Goal: Task Accomplishment & Management: Manage account settings

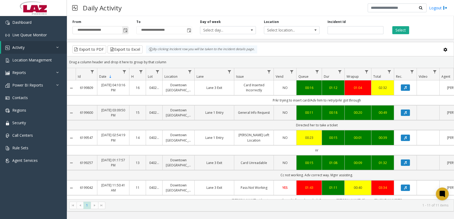
click at [124, 30] on span "Toggle popup" at bounding box center [125, 30] width 4 height 4
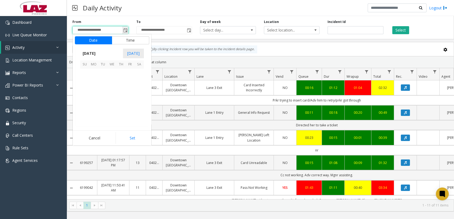
scroll to position [95968, 0]
click at [130, 80] on span "26" at bounding box center [130, 80] width 9 height 9
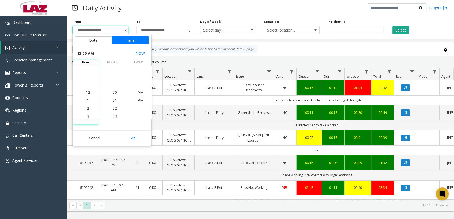
scroll to position [95905, 0]
click at [98, 40] on button "Date" at bounding box center [93, 40] width 37 height 8
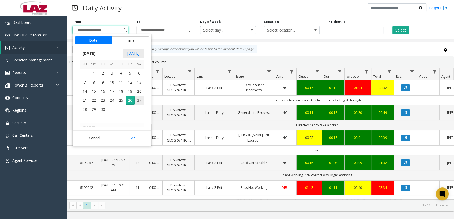
click at [139, 101] on span "27" at bounding box center [139, 100] width 9 height 9
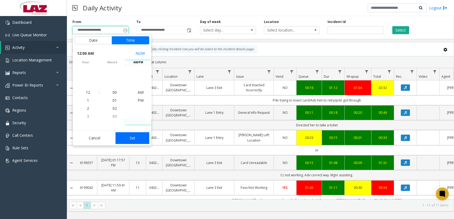
click at [131, 137] on button "Set" at bounding box center [132, 138] width 34 height 12
type input "**********"
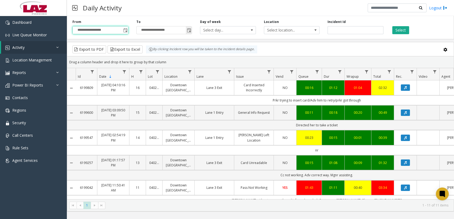
click at [188, 32] on span "Toggle popup" at bounding box center [189, 30] width 4 height 4
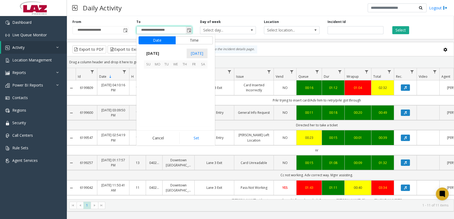
scroll to position [8, 0]
click at [206, 80] on span "27" at bounding box center [202, 79] width 9 height 9
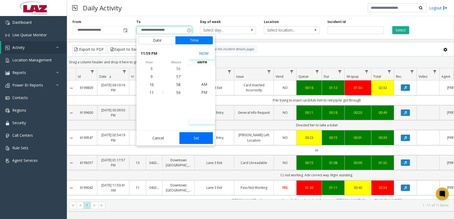
click at [202, 140] on button "Set" at bounding box center [196, 138] width 34 height 12
type input "**********"
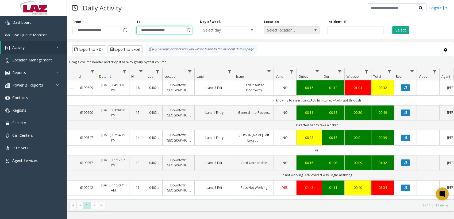
click at [298, 29] on span "Select location..." at bounding box center [286, 29] width 44 height 7
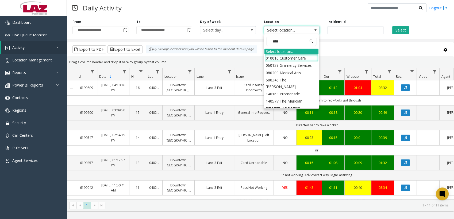
type input "*****"
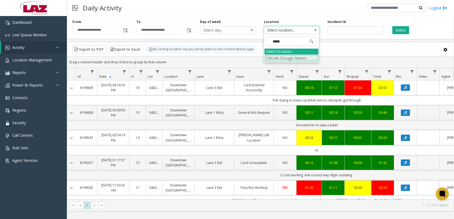
click at [276, 58] on li "100240 Chicago Meters" at bounding box center [291, 58] width 54 height 7
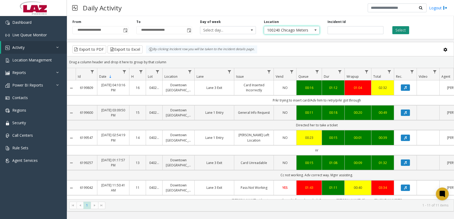
click at [402, 30] on button "Select" at bounding box center [400, 30] width 17 height 8
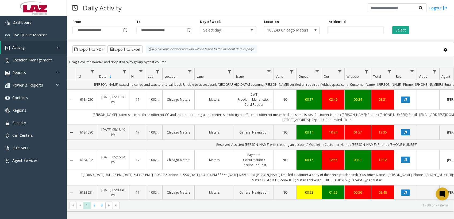
scroll to position [678, 0]
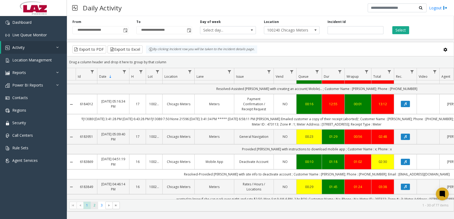
click at [97, 206] on span "2" at bounding box center [94, 205] width 7 height 7
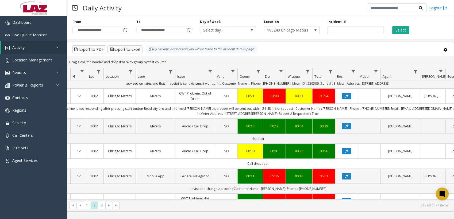
scroll to position [633, 57]
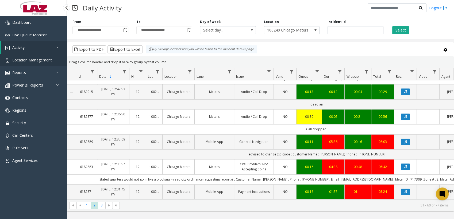
click at [28, 59] on span "Location Management" at bounding box center [32, 59] width 40 height 5
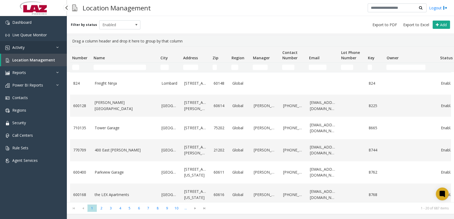
click at [25, 49] on link "Activity" at bounding box center [33, 47] width 67 height 13
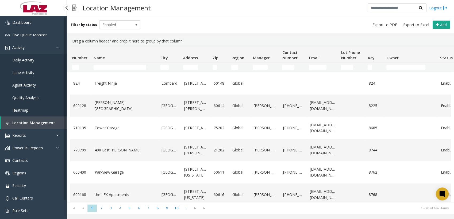
click at [28, 60] on span "Daily Activity" at bounding box center [23, 59] width 22 height 5
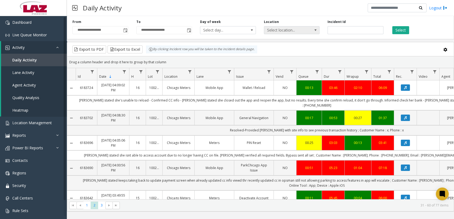
click at [282, 30] on span "Select location..." at bounding box center [286, 29] width 44 height 7
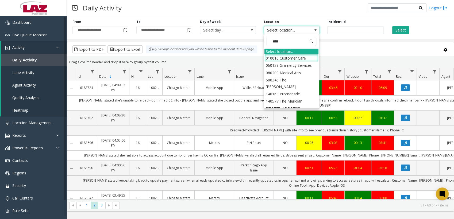
type input "*****"
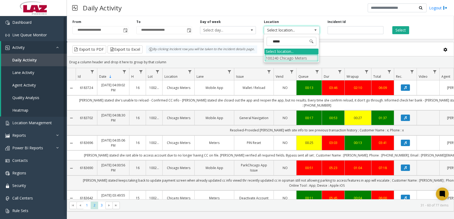
click at [273, 57] on li "100240 Chicago Meters" at bounding box center [291, 58] width 54 height 7
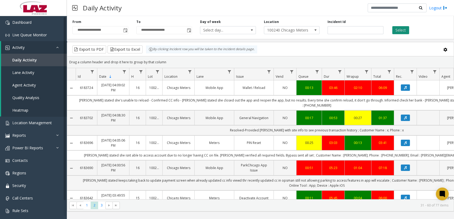
click at [400, 31] on button "Select" at bounding box center [400, 30] width 17 height 8
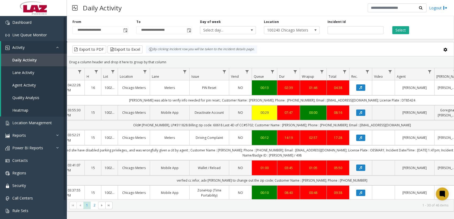
scroll to position [0, 48]
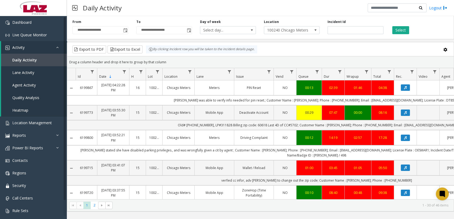
click at [254, 10] on div "Daily Activity Logout" at bounding box center [260, 8] width 387 height 16
click at [254, 13] on div "Daily Activity Logout" at bounding box center [260, 8] width 387 height 16
click at [259, 11] on div "Daily Activity Logout" at bounding box center [260, 8] width 387 height 16
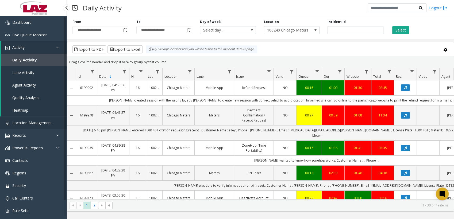
click at [26, 121] on span "Location Management" at bounding box center [32, 122] width 40 height 5
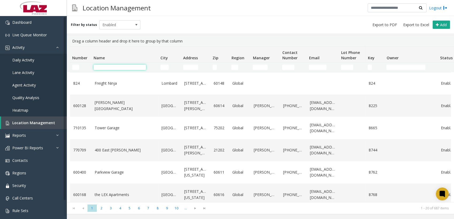
click at [113, 69] on input "Name Filter" at bounding box center [120, 67] width 52 height 5
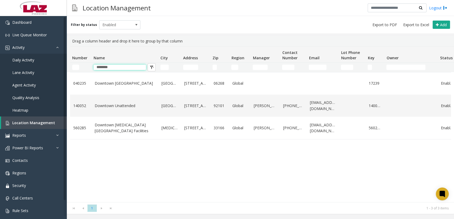
type input "********"
click at [110, 160] on div "040235 [GEOGRAPHIC_DATA] Garage [GEOGRAPHIC_DATA] 33 Royce Circle 06268 Global …" at bounding box center [260, 137] width 381 height 130
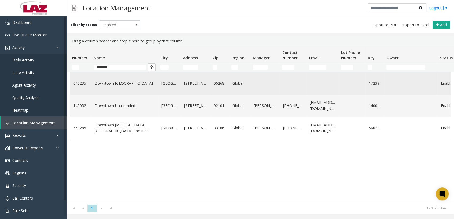
click at [122, 82] on link "Downtown [GEOGRAPHIC_DATA]" at bounding box center [125, 83] width 60 height 6
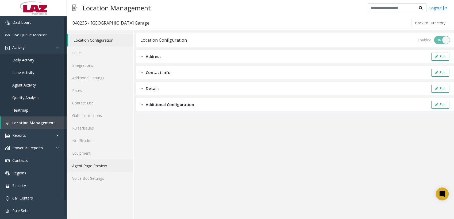
click at [88, 168] on link "Agent Page Preview" at bounding box center [100, 166] width 67 height 13
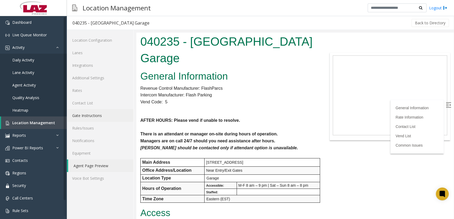
click at [85, 119] on link "Gate Instructions" at bounding box center [100, 115] width 67 height 13
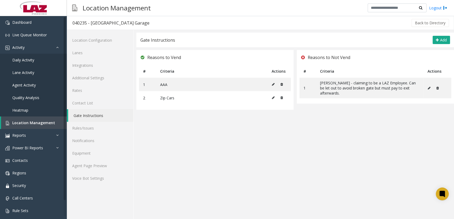
click at [348, 123] on app-gate-instructions "Gate Instructions Add Reasons to Vend # Criteria Actions 1 AAA 2 Zip Cars Reaso…" at bounding box center [294, 126] width 317 height 187
click at [327, 99] on div "Reasons to Not Vend # Criteria Actions 1 [PERSON_NAME] - claiming to be a LAZ E…" at bounding box center [375, 80] width 157 height 60
click at [295, 35] on div "Gate Instructions Add" at bounding box center [294, 40] width 317 height 15
click at [295, 37] on div "Gate Instructions Add" at bounding box center [294, 40] width 317 height 15
click at [294, 37] on div "Gate Instructions Add" at bounding box center [294, 40] width 317 height 15
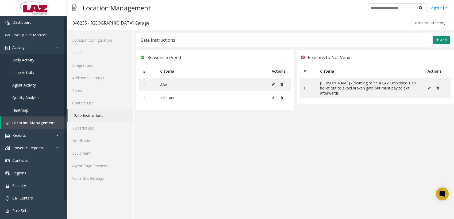
click at [437, 42] on button "Add" at bounding box center [440, 40] width 17 height 9
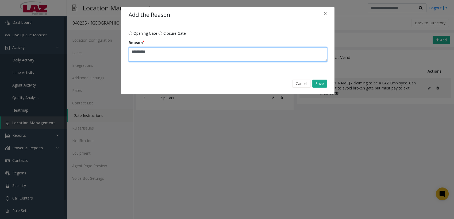
click at [174, 56] on textarea "Reason" at bounding box center [228, 54] width 198 height 14
click at [215, 54] on textarea "Reason" at bounding box center [228, 54] width 198 height 14
click at [156, 52] on textarea "Reason" at bounding box center [228, 54] width 198 height 14
click at [141, 50] on textarea "Reason" at bounding box center [228, 54] width 198 height 14
click at [211, 51] on textarea "Reason" at bounding box center [228, 54] width 198 height 14
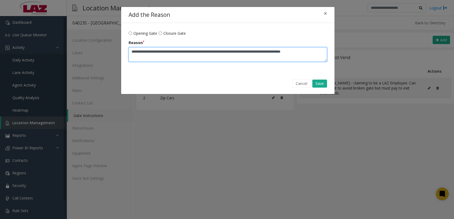
drag, startPoint x: 324, startPoint y: 49, endPoint x: 124, endPoint y: 48, distance: 199.6
click at [124, 48] on form "Opening Gate Closure Gate Reason" at bounding box center [227, 48] width 213 height 50
paste textarea
click at [272, 55] on textarea "Reason" at bounding box center [228, 54] width 198 height 14
type textarea "**********"
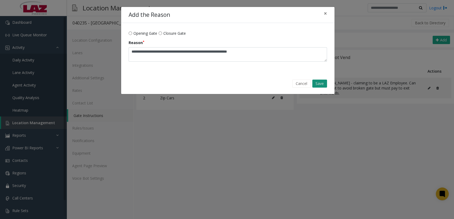
click at [317, 82] on button "Save" at bounding box center [319, 84] width 15 height 8
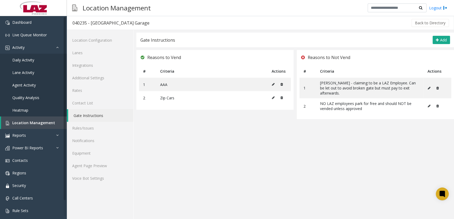
click at [311, 145] on app-gate-instructions "Gate Instructions Add Reasons to Vend # Criteria Actions 1 AAA 2 Zip Cars Reaso…" at bounding box center [294, 126] width 317 height 187
click at [300, 155] on app-gate-instructions "Gate Instructions Add Reasons to Vend # Criteria Actions 1 AAA 2 Zip Cars Reaso…" at bounding box center [294, 126] width 317 height 187
click at [294, 38] on div "Gate Instructions Add" at bounding box center [294, 40] width 317 height 15
click at [292, 148] on app-gate-instructions "Gate Instructions Add Reasons to Vend # Criteria Actions 1 AAA 2 Zip Cars Reaso…" at bounding box center [294, 126] width 317 height 187
click at [228, 18] on div "Back to Directory" at bounding box center [302, 22] width 295 height 13
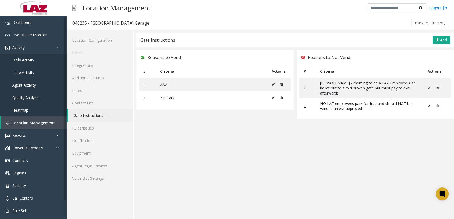
click at [263, 25] on div "Back to Directory" at bounding box center [302, 22] width 295 height 13
click at [271, 38] on div "Gate Instructions Add" at bounding box center [294, 40] width 317 height 15
click at [293, 36] on div "Gate Instructions Add" at bounding box center [294, 40] width 317 height 15
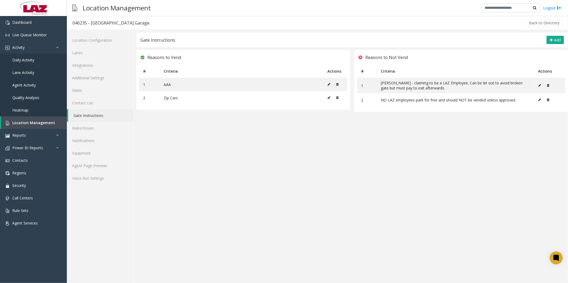
click at [306, 34] on div "Gate Instructions Add" at bounding box center [351, 40] width 431 height 15
click at [377, 219] on app-gate-instructions "Gate Instructions Add Reasons to Vend # Criteria Actions 1 AAA 2 Zip Cars Reaso…" at bounding box center [351, 158] width 431 height 251
